Goal: Check status: Check status

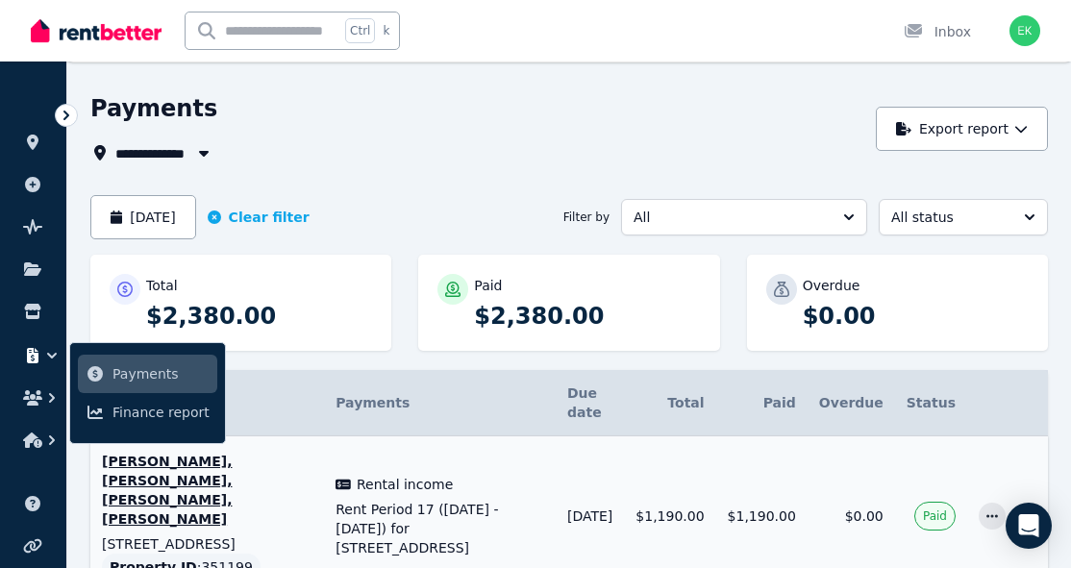
scroll to position [96, 0]
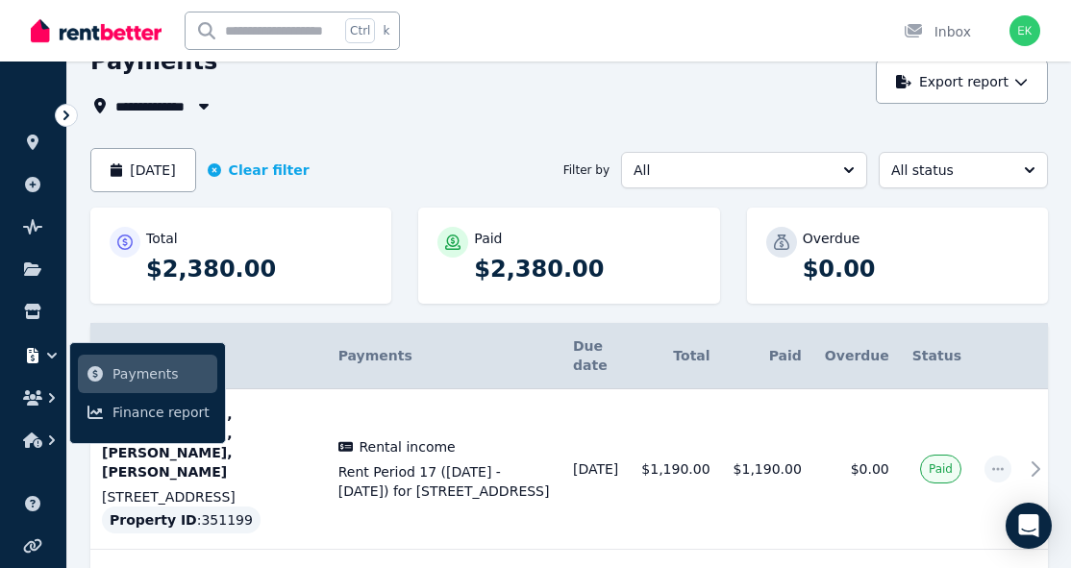
click at [490, 141] on div "**********" at bounding box center [569, 412] width 958 height 733
drag, startPoint x: 489, startPoint y: 137, endPoint x: 467, endPoint y: 130, distance: 22.2
drag, startPoint x: 467, startPoint y: 130, endPoint x: 444, endPoint y: 140, distance: 25.4
click at [444, 140] on div "**********" at bounding box center [569, 412] width 958 height 733
click at [368, 115] on div "**********" at bounding box center [477, 105] width 775 height 23
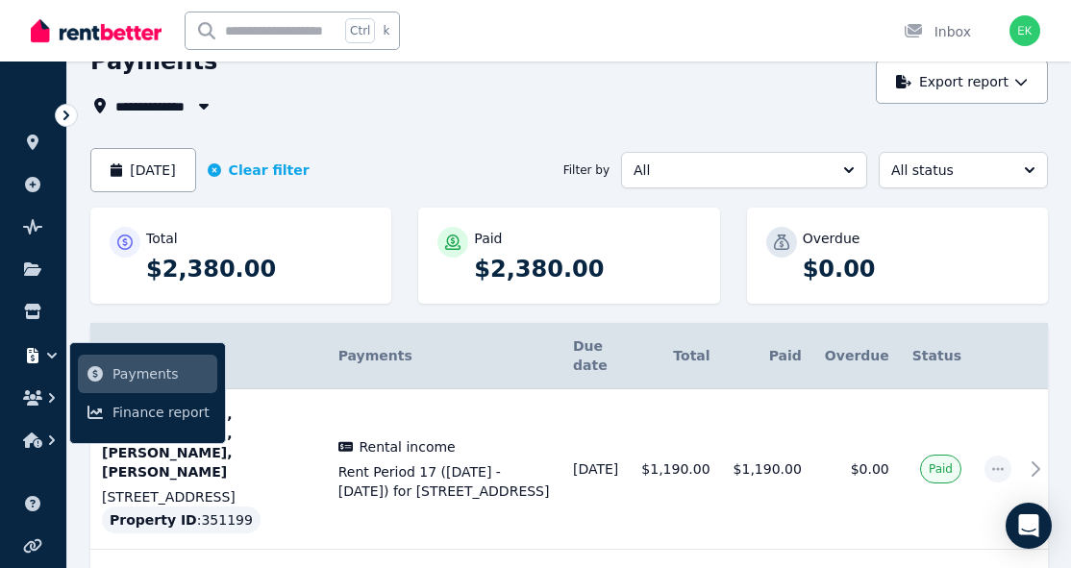
drag, startPoint x: 507, startPoint y: 112, endPoint x: 462, endPoint y: 121, distance: 46.2
click at [462, 121] on div "**********" at bounding box center [569, 412] width 958 height 733
drag, startPoint x: 465, startPoint y: 127, endPoint x: 451, endPoint y: 136, distance: 16.0
click at [451, 136] on div "**********" at bounding box center [569, 412] width 958 height 733
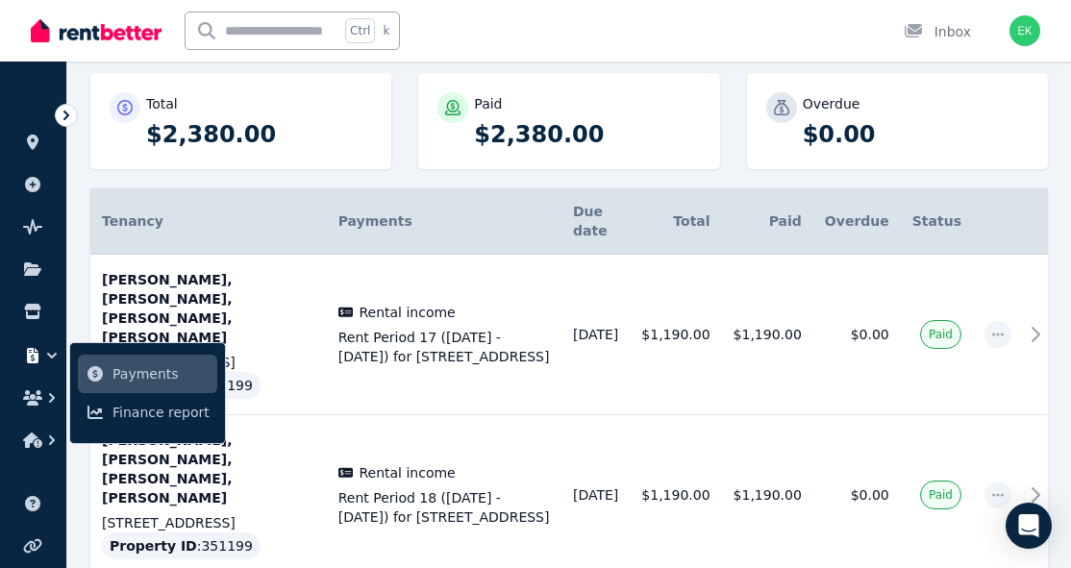
scroll to position [245, 0]
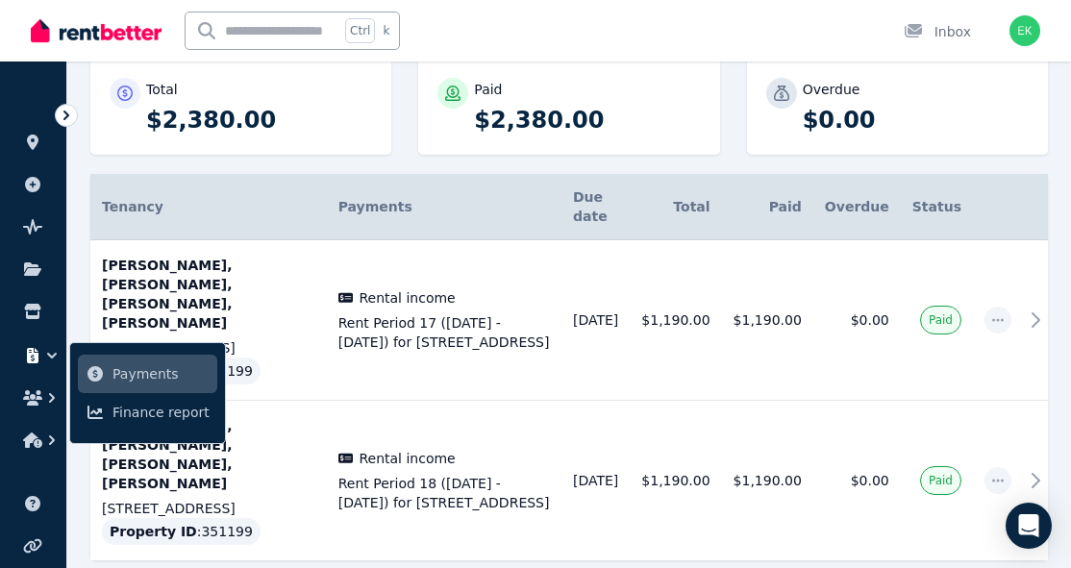
click at [691, 162] on div "Total $2,380.00 Paid $2,380.00 Overdue $0.00" at bounding box center [569, 116] width 958 height 115
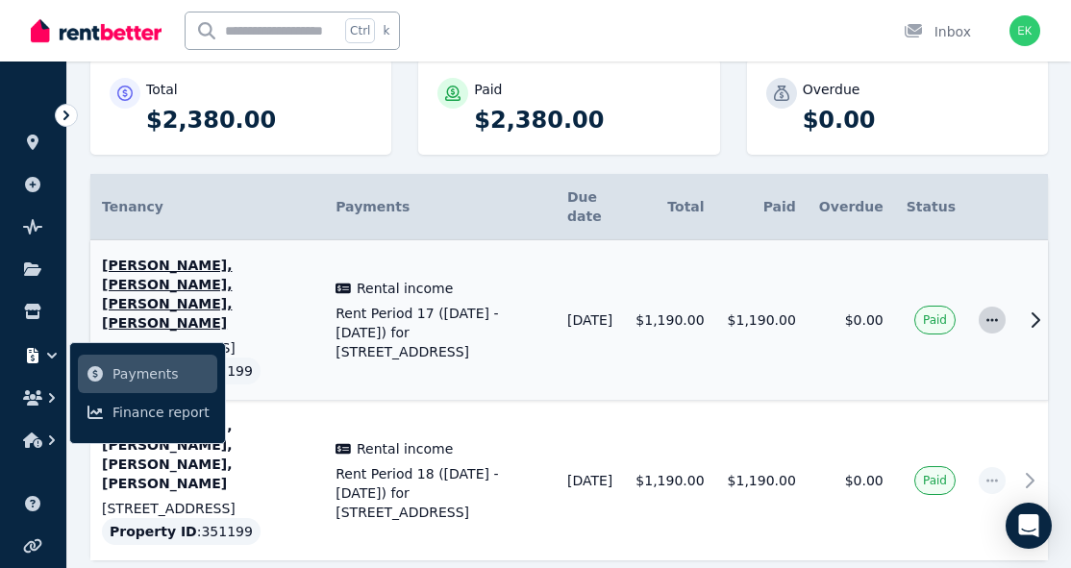
click at [987, 314] on icon "button" at bounding box center [992, 320] width 15 height 13
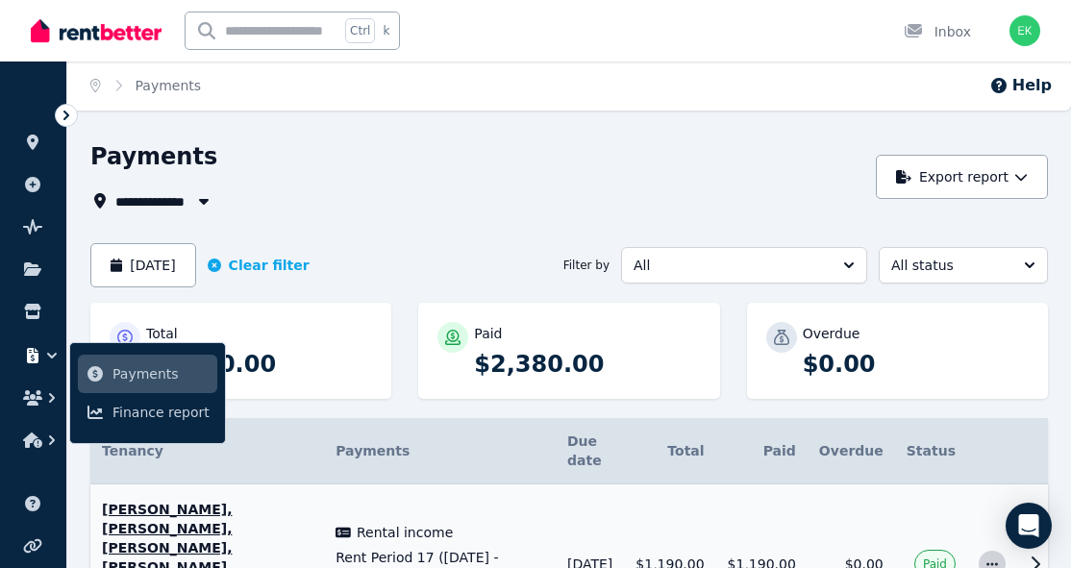
scroll to position [0, 0]
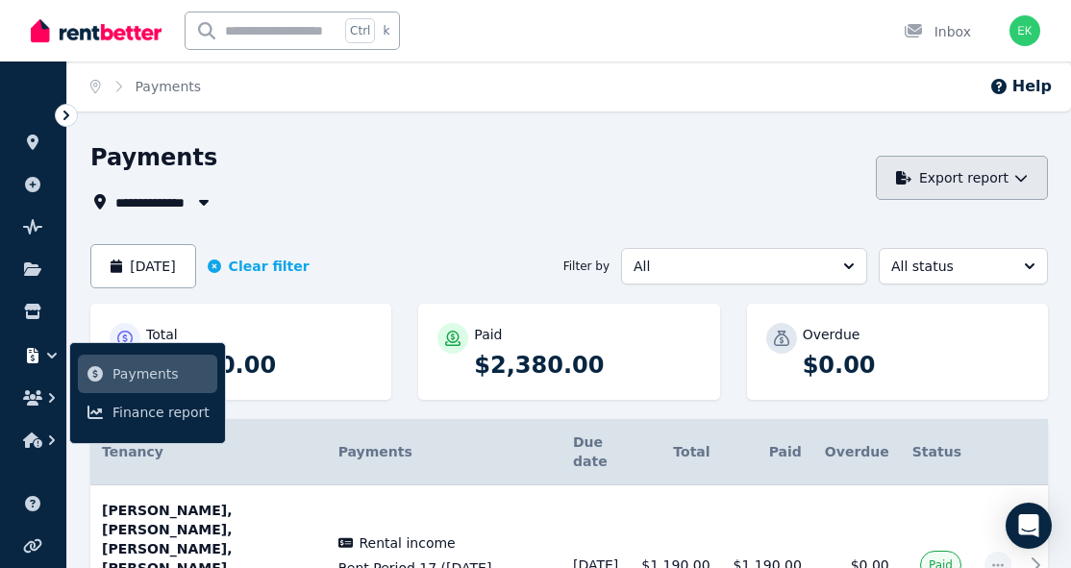
click at [1028, 175] on button "Export report" at bounding box center [962, 178] width 172 height 44
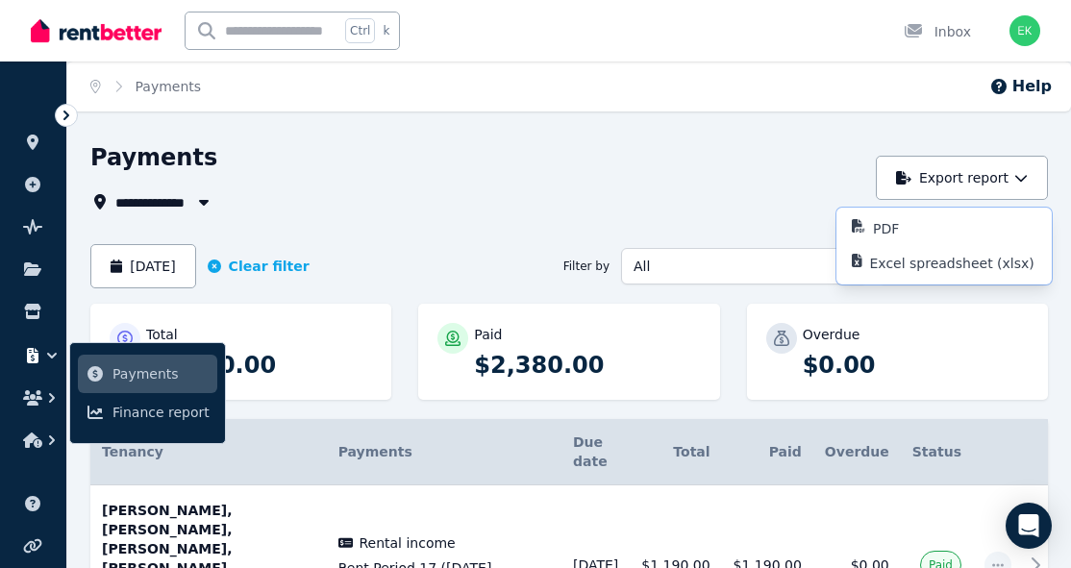
click at [631, 170] on div "Payments" at bounding box center [477, 160] width 775 height 37
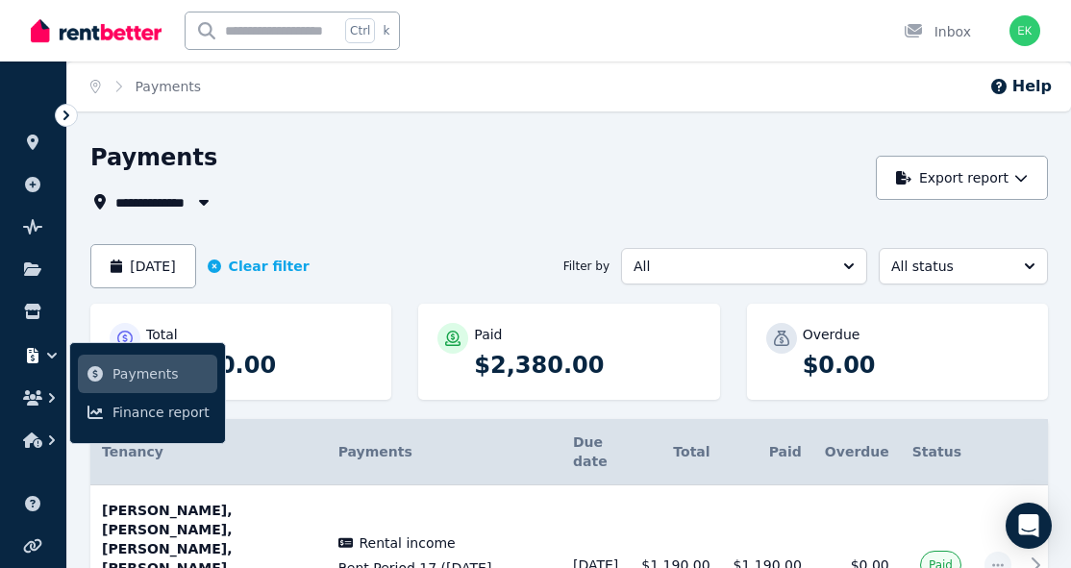
drag, startPoint x: 631, startPoint y: 170, endPoint x: 546, endPoint y: 183, distance: 85.6
drag, startPoint x: 546, startPoint y: 183, endPoint x: 413, endPoint y: 185, distance: 133.7
click at [413, 185] on div "**********" at bounding box center [477, 177] width 775 height 71
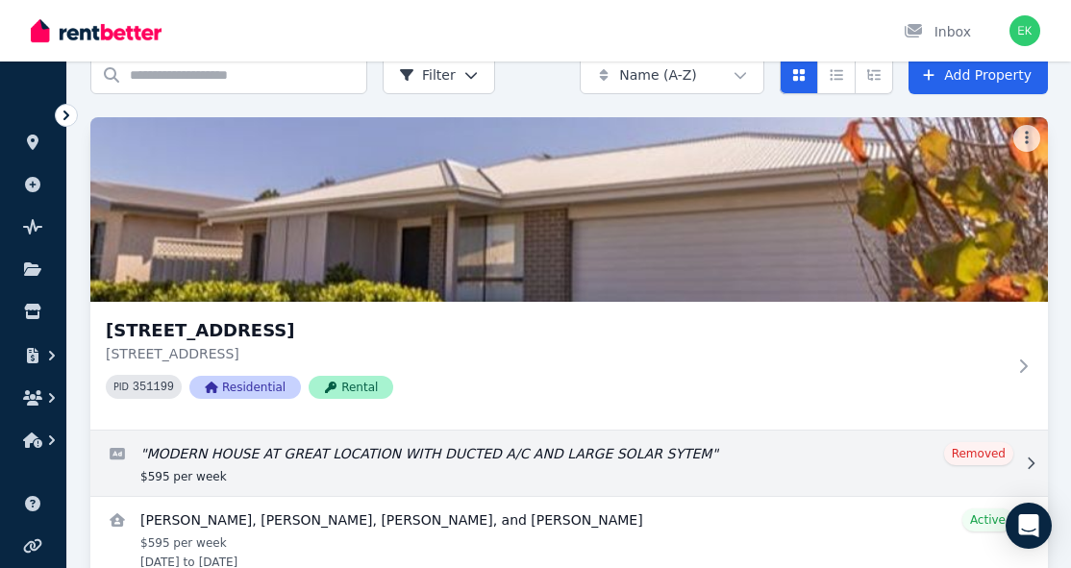
scroll to position [182, 0]
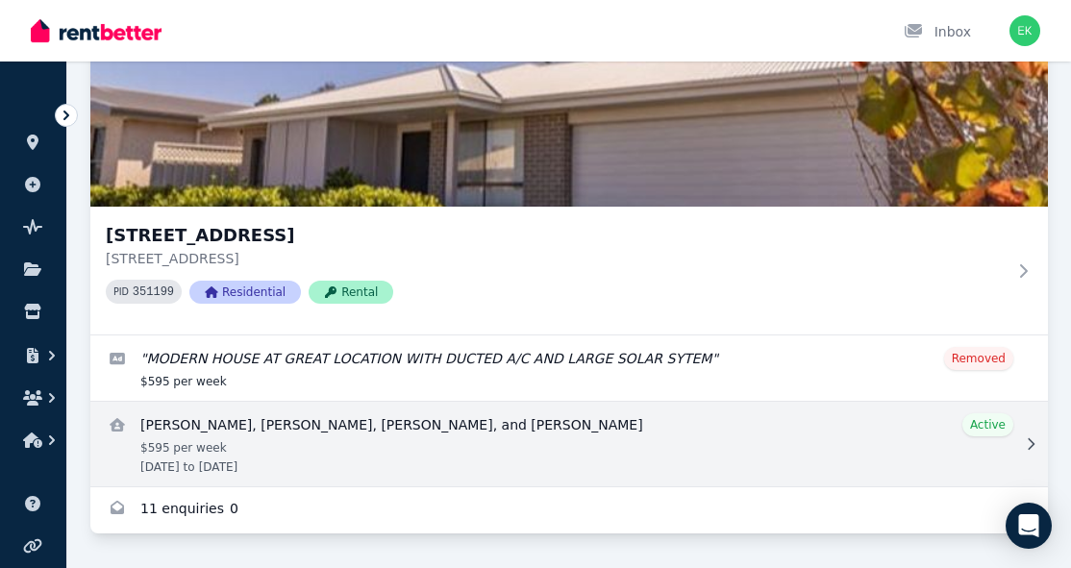
click at [388, 429] on link "View details for Tejuns Singh, Harpreet Kaur, Gurpreet Kaur, and Gurdeep Singh" at bounding box center [569, 444] width 958 height 85
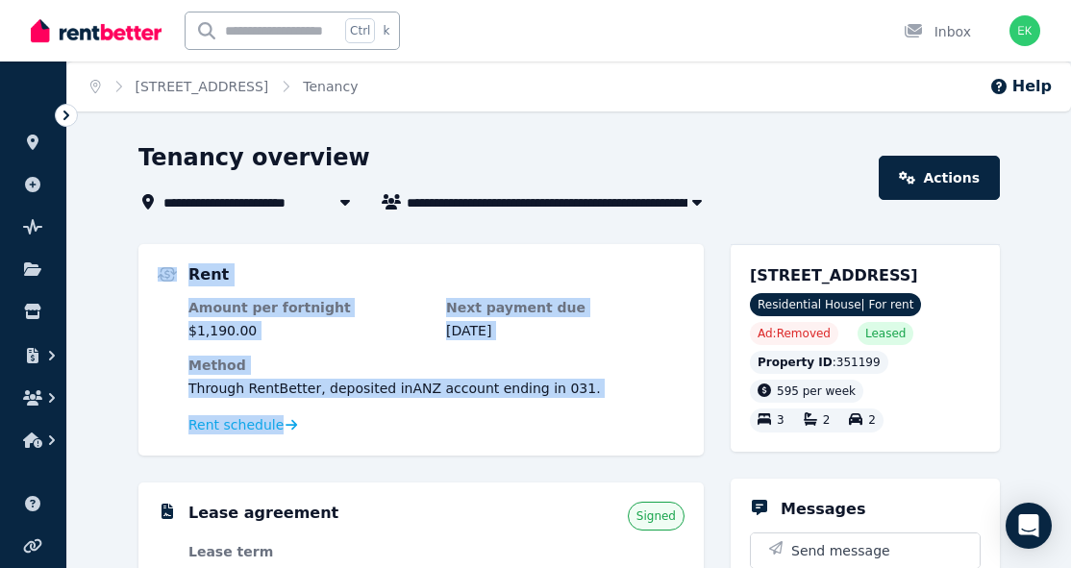
drag, startPoint x: 580, startPoint y: 407, endPoint x: 182, endPoint y: 275, distance: 419.4
click at [182, 275] on div "Rent Amount per fortnight $1,190.00 Next payment due [DATE] Method Through Rent…" at bounding box center [421, 350] width 527 height 173
click at [357, 270] on div "Rent" at bounding box center [437, 275] width 496 height 23
click at [215, 254] on div "Rent Amount per fortnight $1,190.00 Next payment due [DATE] Method Through Rent…" at bounding box center [421, 350] width 566 height 212
drag, startPoint x: 197, startPoint y: 254, endPoint x: 336, endPoint y: 443, distance: 234.7
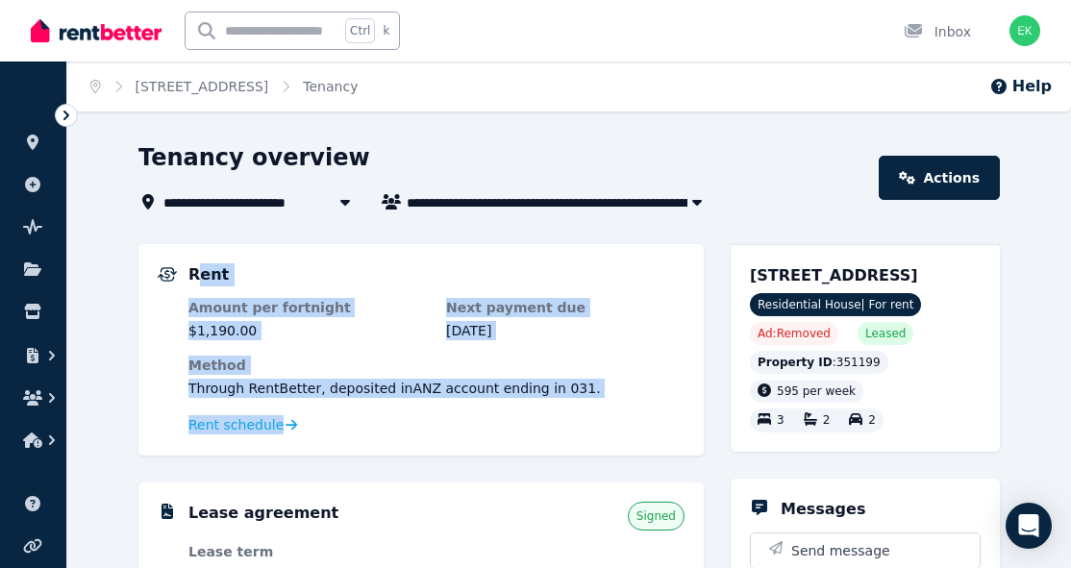
click at [336, 443] on div "Rent Amount per fortnight $1,190.00 Next payment due [DATE] Method Through Rent…" at bounding box center [421, 350] width 566 height 212
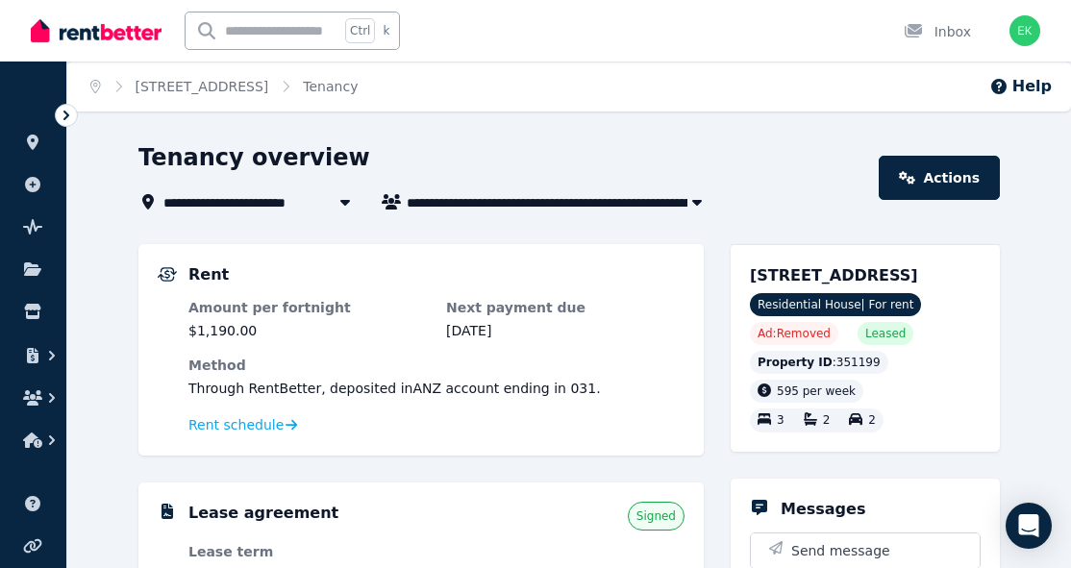
click at [336, 443] on div "Rent Amount per fortnight $1,190.00 Next payment due [DATE] Method Through Rent…" at bounding box center [421, 350] width 566 height 212
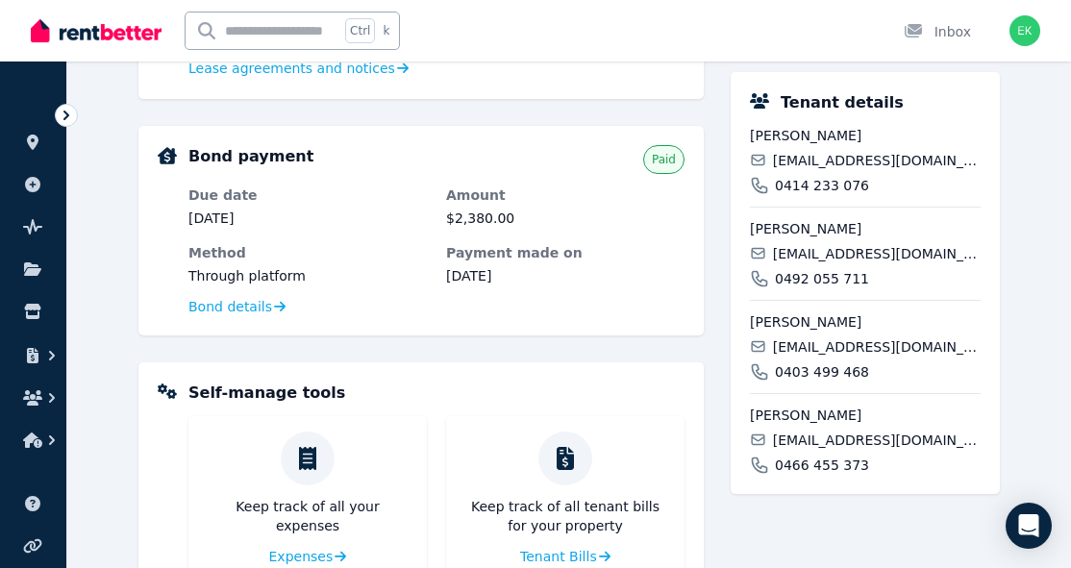
scroll to position [577, 0]
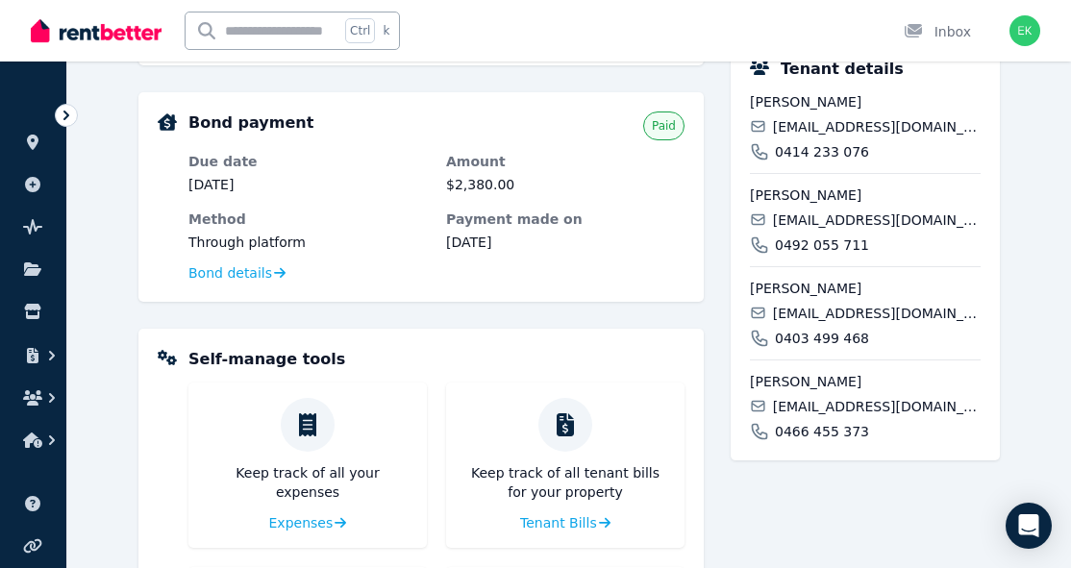
click at [439, 355] on div "Self-manage tools" at bounding box center [437, 359] width 496 height 23
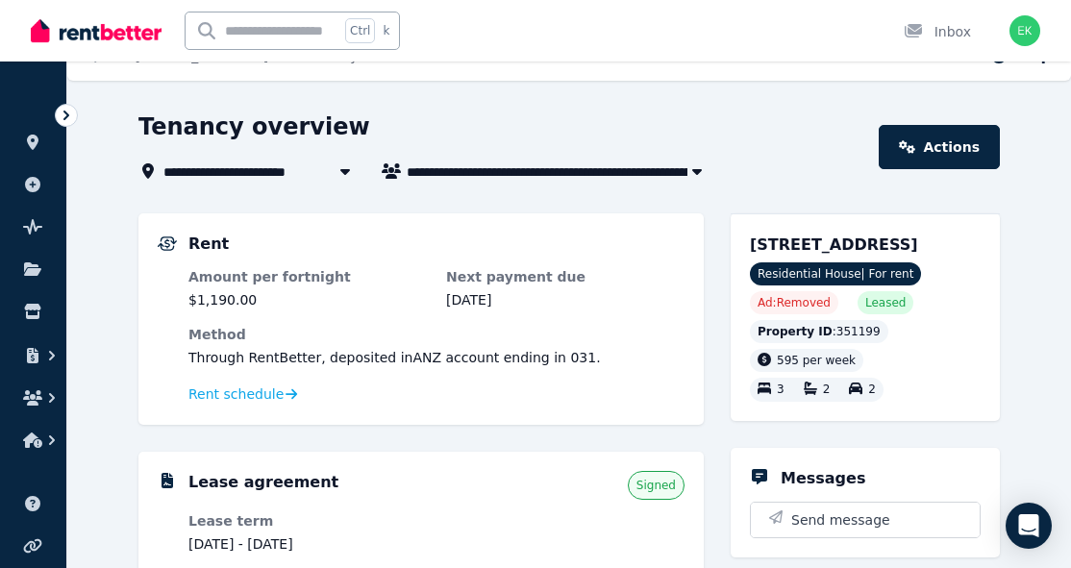
scroll to position [0, 0]
